Goal: Task Accomplishment & Management: Manage account settings

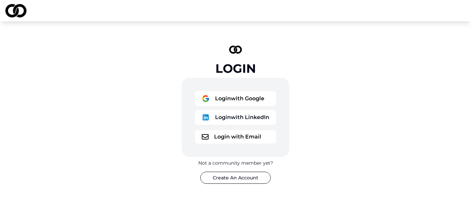
click at [244, 100] on button "Login with Google" at bounding box center [235, 98] width 81 height 15
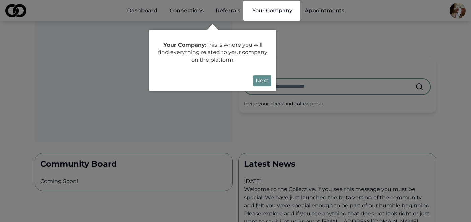
click at [457, 15] on div at bounding box center [235, 211] width 471 height 423
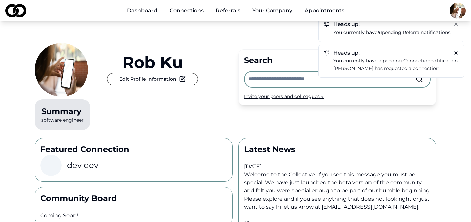
click at [457, 15] on html "Dashboard Connections Referrals Your Company Appointments Heads up! You current…" at bounding box center [235, 111] width 471 height 222
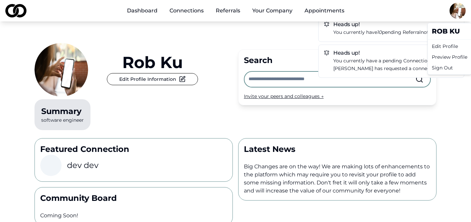
click at [438, 49] on div "Edit Profile" at bounding box center [449, 46] width 41 height 11
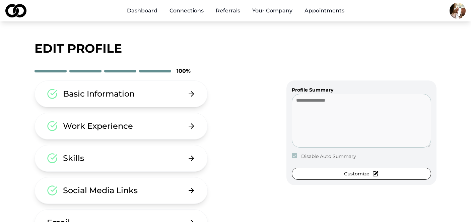
click at [110, 94] on div "Basic Information" at bounding box center [99, 94] width 72 height 11
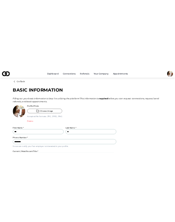
scroll to position [8, 0]
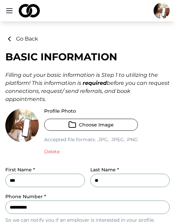
click at [35, 180] on input "***" at bounding box center [45, 180] width 80 height 13
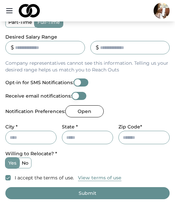
scroll to position [274, 0]
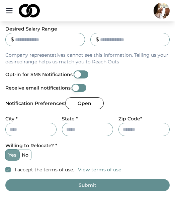
type input "******"
click at [97, 185] on button "Submit" at bounding box center [87, 185] width 165 height 12
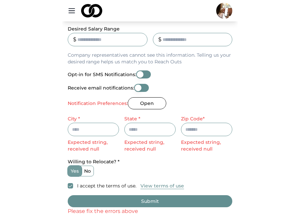
scroll to position [257, 0]
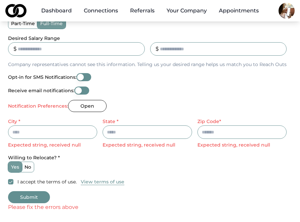
click at [78, 132] on input "City *" at bounding box center [52, 131] width 89 height 13
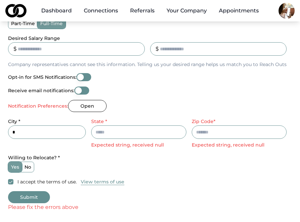
type input "*"
click at [121, 135] on input "State *" at bounding box center [138, 131] width 95 height 13
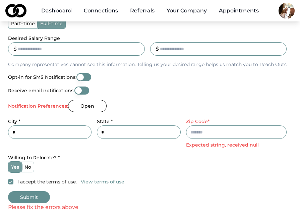
type input "*"
click at [175, 132] on input "Zip Code*" at bounding box center [236, 131] width 101 height 13
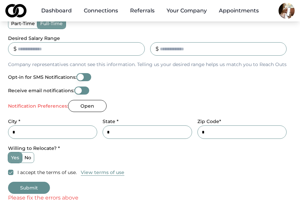
type input "*"
click at [38, 183] on button "Submit" at bounding box center [29, 188] width 42 height 12
click at [86, 104] on button "Open" at bounding box center [87, 106] width 39 height 12
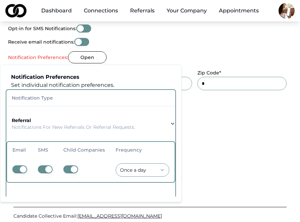
scroll to position [97, 0]
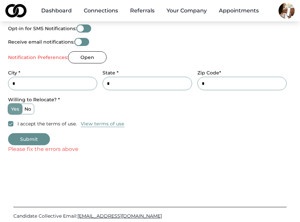
click at [42, 136] on button "Submit" at bounding box center [29, 139] width 42 height 12
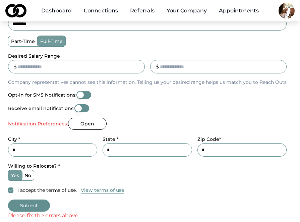
scroll to position [251, 0]
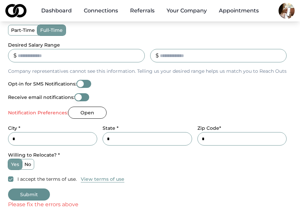
click at [90, 113] on button "Open" at bounding box center [87, 113] width 39 height 12
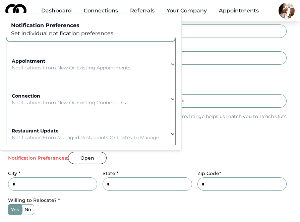
scroll to position [97, 0]
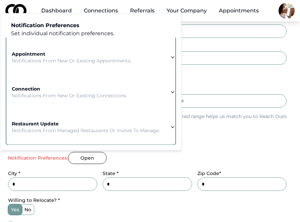
click at [148, 59] on button "appointment Notifications from new or existing appointments." at bounding box center [90, 57] width 169 height 35
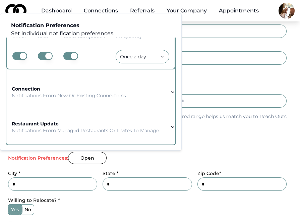
click at [139, 94] on button "connection Notifications from new or existing connections." at bounding box center [90, 92] width 169 height 35
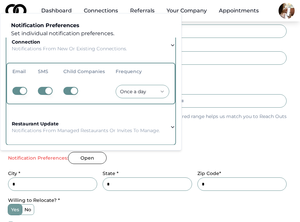
click at [137, 122] on div "restaurant update Notifications from managed restaurants or invites to manage." at bounding box center [86, 126] width 148 height 13
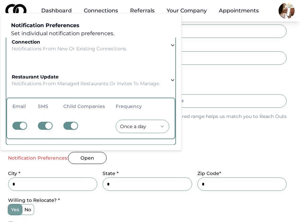
scroll to position [0, 0]
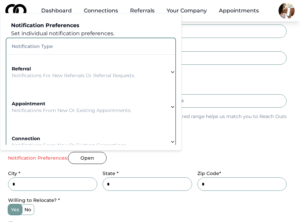
click at [130, 70] on div "referral Notifications for new referrals or referral requests." at bounding box center [73, 71] width 123 height 13
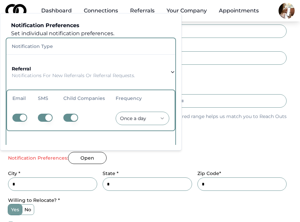
click at [137, 152] on div "Notification Preferences: Open" at bounding box center [147, 158] width 279 height 12
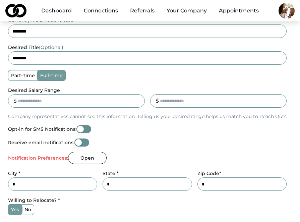
click at [102, 158] on button "Open" at bounding box center [87, 158] width 39 height 12
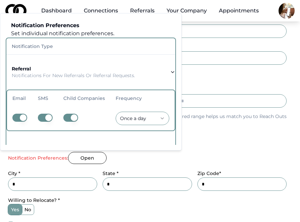
click at [68, 119] on button "button" at bounding box center [70, 118] width 15 height 8
click at [71, 119] on button "button" at bounding box center [70, 118] width 15 height 8
click at [69, 116] on button "button" at bounding box center [70, 118] width 15 height 8
click at [48, 116] on button "button" at bounding box center [45, 118] width 15 height 8
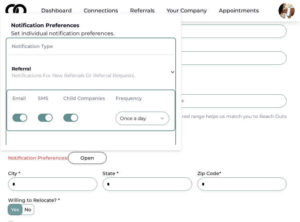
click at [49, 114] on button "button" at bounding box center [45, 118] width 15 height 8
click at [175, 148] on div "**********" at bounding box center [147, 62] width 279 height 332
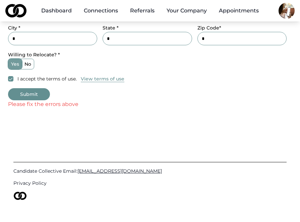
scroll to position [361, 0]
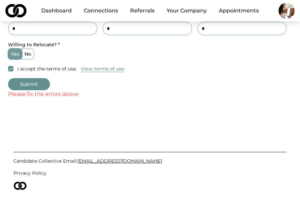
click at [34, 86] on button "Submit" at bounding box center [29, 84] width 42 height 12
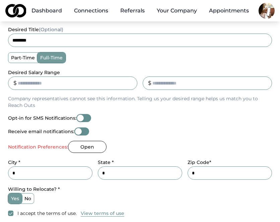
scroll to position [256, 0]
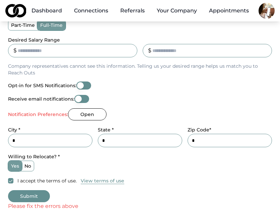
click at [97, 115] on button "Open" at bounding box center [87, 114] width 39 height 12
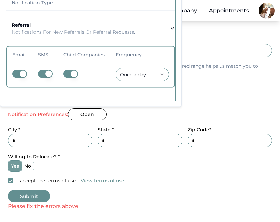
click at [45, 71] on button "button" at bounding box center [45, 74] width 15 height 8
click at [24, 74] on button "button" at bounding box center [19, 74] width 15 height 8
click at [44, 72] on button "button" at bounding box center [45, 74] width 15 height 8
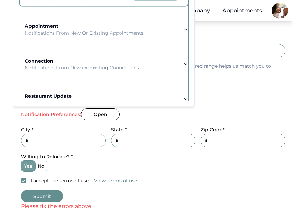
scroll to position [97, 0]
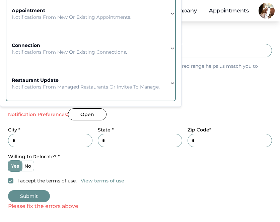
click at [79, 18] on p "Notifications from new or existing appointments." at bounding box center [72, 16] width 120 height 7
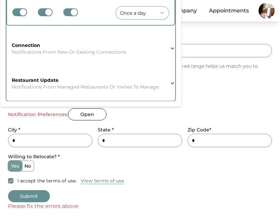
click at [74, 13] on button "button" at bounding box center [70, 12] width 15 height 8
click at [69, 12] on button "button" at bounding box center [70, 12] width 15 height 8
click at [44, 192] on button "Submit" at bounding box center [29, 196] width 42 height 12
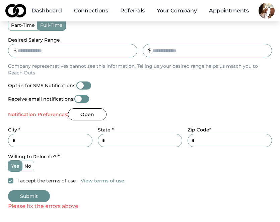
click at [44, 192] on button "Submit" at bounding box center [29, 196] width 42 height 12
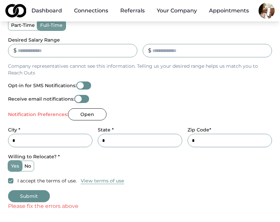
click at [44, 192] on button "Submit" at bounding box center [29, 196] width 42 height 12
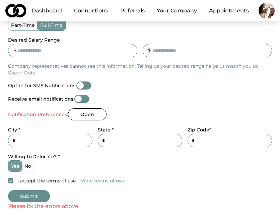
click at [44, 192] on button "Submit" at bounding box center [29, 196] width 42 height 12
